Goal: Navigation & Orientation: Go to known website

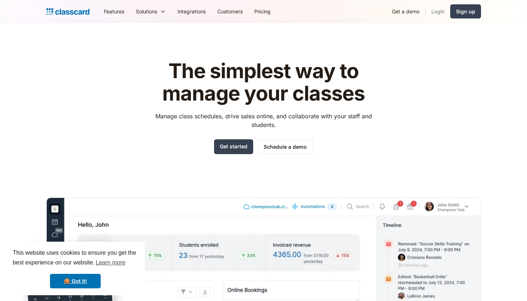
click at [436, 9] on link "Login" at bounding box center [438, 11] width 25 height 16
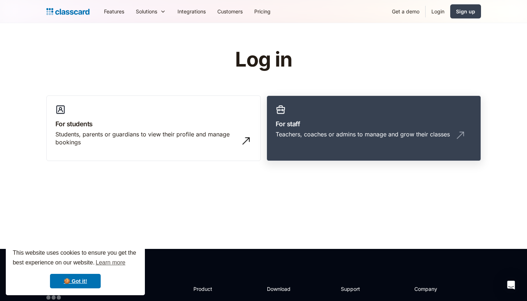
click at [279, 132] on div "Teachers, coaches or admins to manage and grow their classes" at bounding box center [363, 134] width 174 height 8
